Goal: Task Accomplishment & Management: Manage account settings

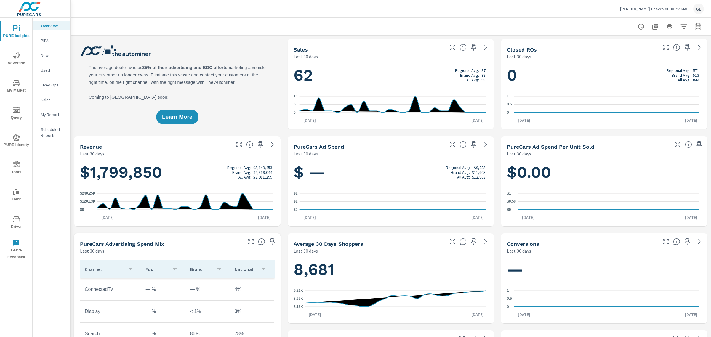
scroll to position [0, 0]
click at [10, 86] on span "My Market" at bounding box center [16, 86] width 28 height 15
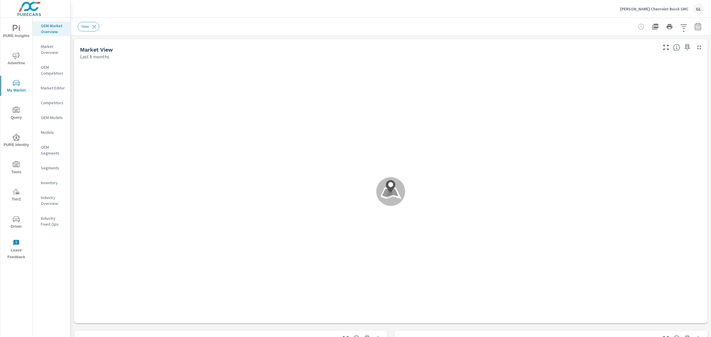
scroll to position [0, 0]
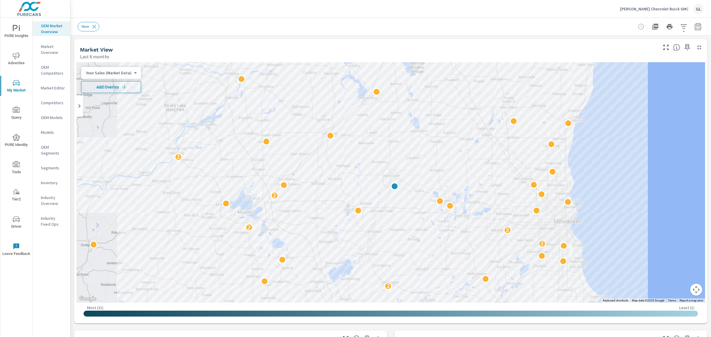
click at [96, 88] on span "Add Overlay" at bounding box center [111, 87] width 54 height 6
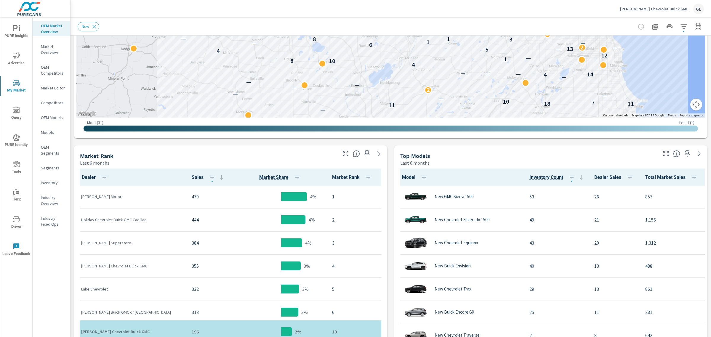
scroll to position [74, 0]
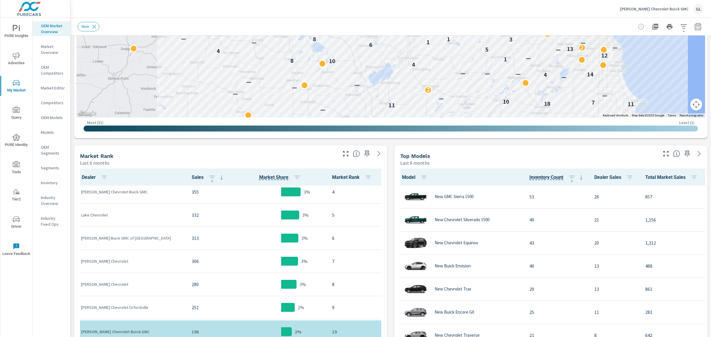
scroll to position [111, 0]
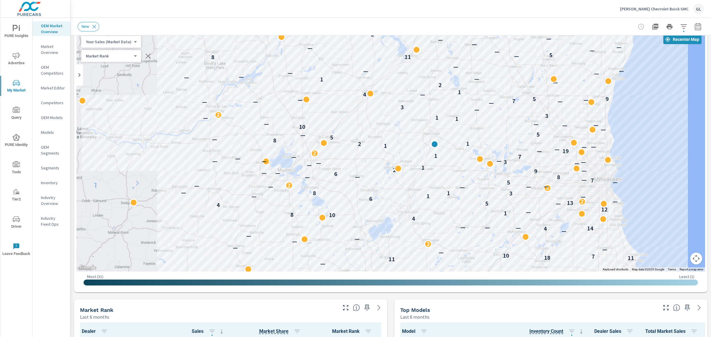
scroll to position [31, 0]
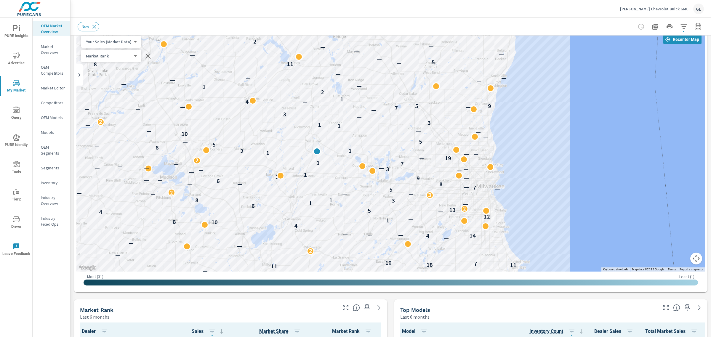
drag, startPoint x: 480, startPoint y: 186, endPoint x: 534, endPoint y: 178, distance: 53.9
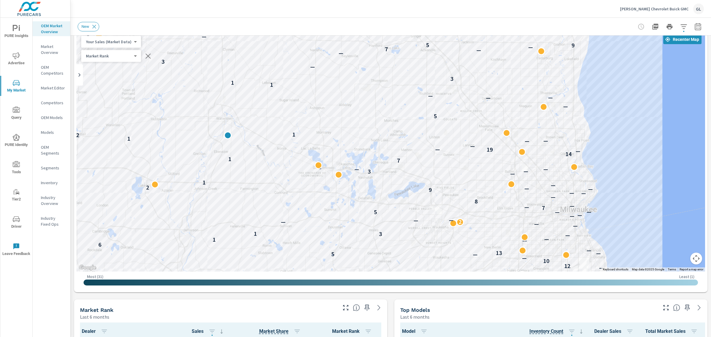
drag, startPoint x: 518, startPoint y: 162, endPoint x: 657, endPoint y: 126, distance: 144.2
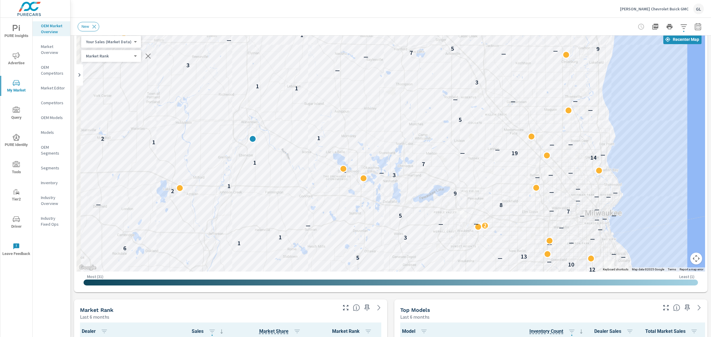
drag, startPoint x: 260, startPoint y: 246, endPoint x: 331, endPoint y: 246, distance: 70.5
click at [331, 246] on div "— — — — — — 11 — — 14 — 12 — 13 — — — — — — 11 11 18 7 10 — — 2 — — — — 4 — 14 …" at bounding box center [390, 151] width 628 height 240
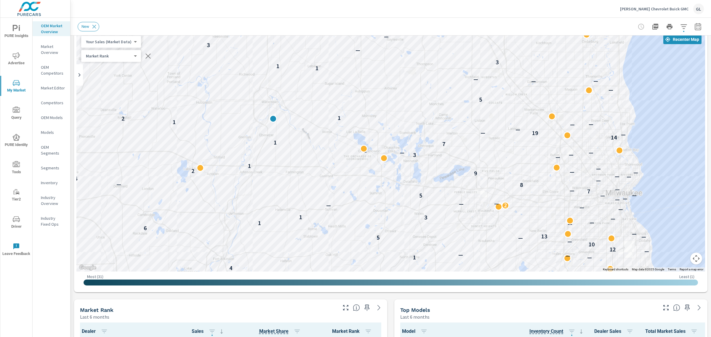
drag, startPoint x: 326, startPoint y: 248, endPoint x: 338, endPoint y: 226, distance: 24.9
click at [338, 226] on div "— — 2 — — — — — — — — 11 — — 14 — 12 — 13 — — — — — — 11 11 18 7 10 — — — 2 — —…" at bounding box center [390, 151] width 628 height 240
click at [673, 7] on p "[PERSON_NAME] Chevrolet Buick GMC" at bounding box center [654, 8] width 68 height 5
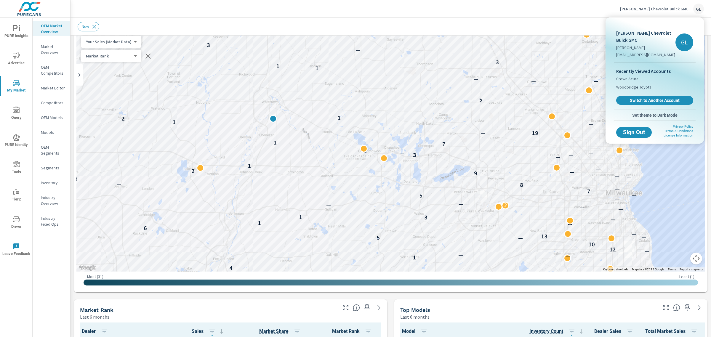
click at [648, 98] on div "Recently Viewed Accounts Crown Acura Woodbridge Toyota Switch to Another Account" at bounding box center [655, 86] width 82 height 47
click at [654, 98] on span "Switch to Another Account" at bounding box center [654, 101] width 73 height 6
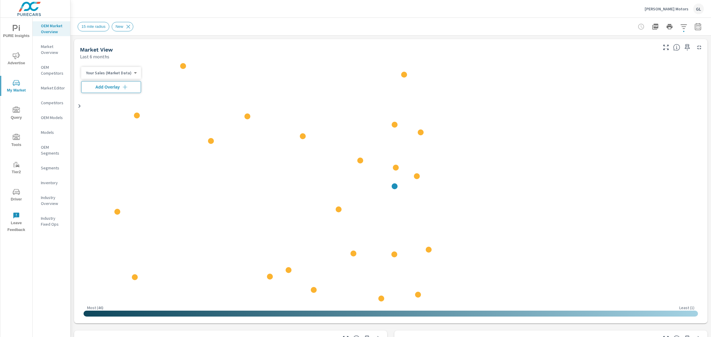
scroll to position [0, 0]
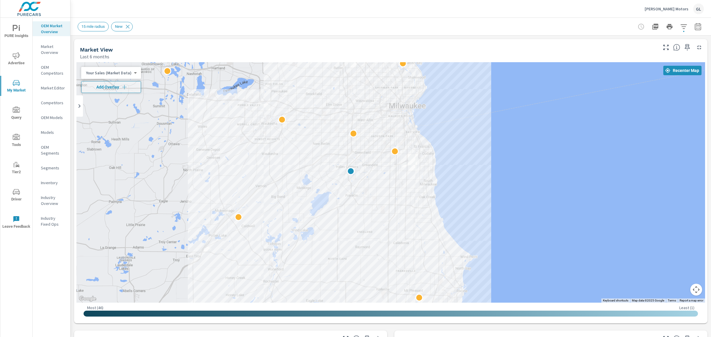
drag, startPoint x: 104, startPoint y: 88, endPoint x: 503, endPoint y: 118, distance: 399.5
click at [104, 88] on span "Add Overlay" at bounding box center [111, 87] width 54 height 6
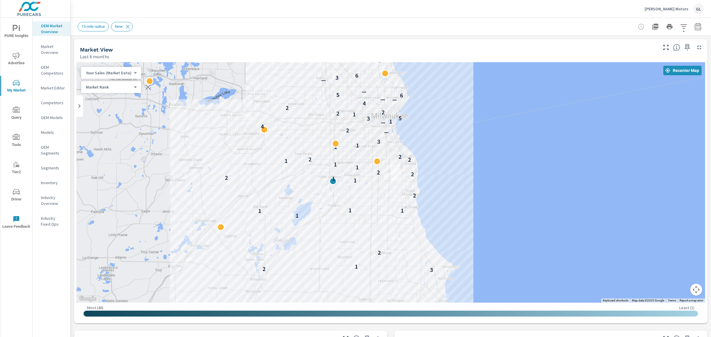
drag, startPoint x: 471, startPoint y: 164, endPoint x: 454, endPoint y: 175, distance: 20.8
click at [454, 175] on div "3 2 1 2 1 1 1 1 2 1 1 2 2 2 1 1 1 2 2 2 2 1 3 — 2 4 — 1 3 5 1 2 2 2 4 — — 6 5 —…" at bounding box center [390, 182] width 628 height 240
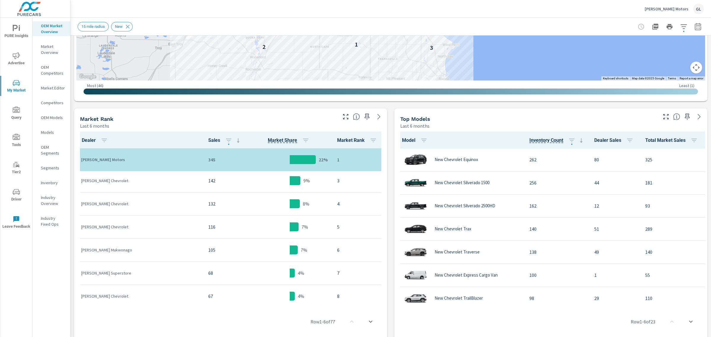
scroll to position [37, 0]
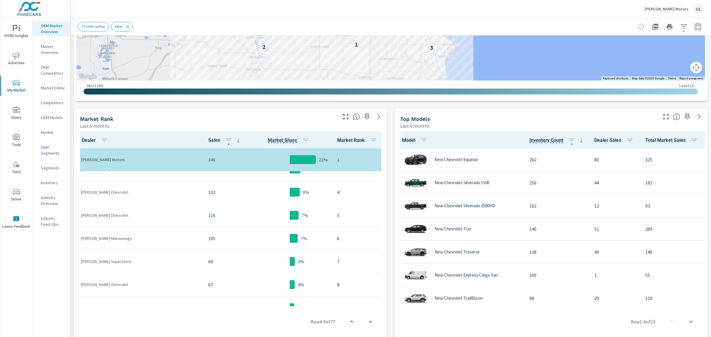
scroll to position [74, 0]
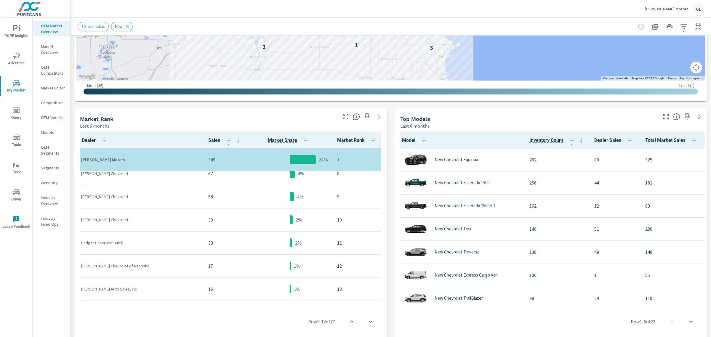
scroll to position [222, 0]
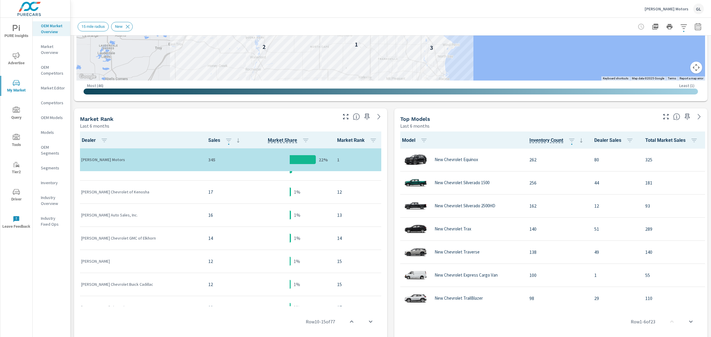
scroll to position [259, 0]
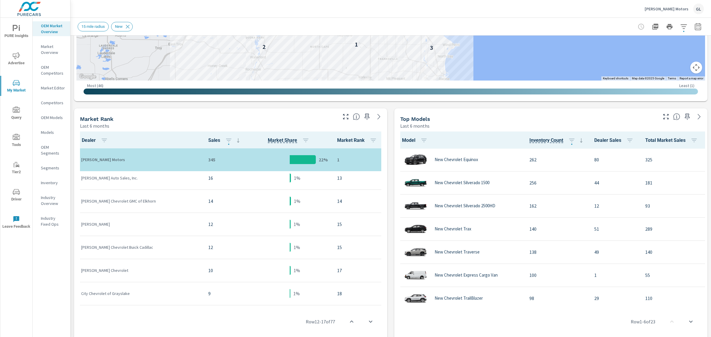
scroll to position [333, 0]
